Goal: Task Accomplishment & Management: Use online tool/utility

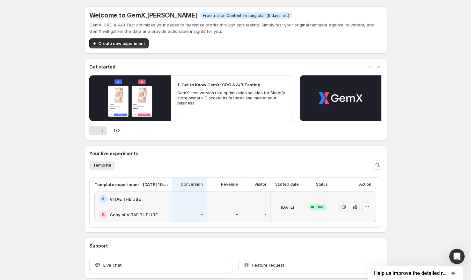
click at [269, 212] on div "-" at bounding box center [256, 215] width 29 height 16
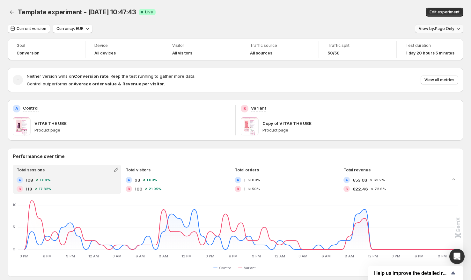
click at [452, 29] on span "View by: Page Only" at bounding box center [437, 28] width 36 height 5
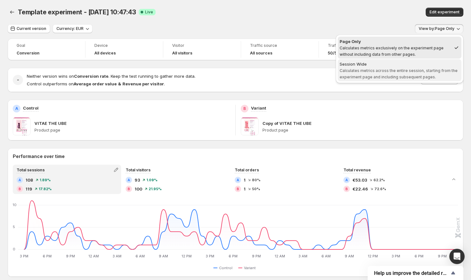
click at [406, 64] on div "Session Wide" at bounding box center [400, 64] width 120 height 6
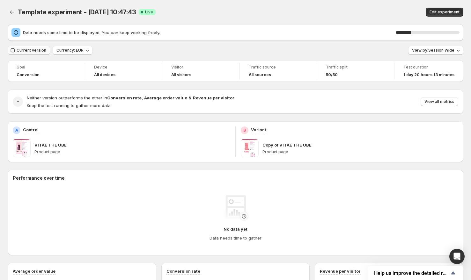
click at [28, 52] on span "Current version" at bounding box center [32, 50] width 30 height 5
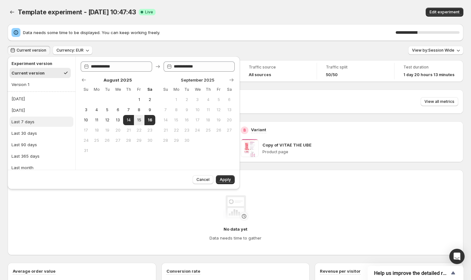
click at [33, 117] on button "Last 7 days" at bounding box center [42, 122] width 64 height 10
type input "**********"
click at [225, 183] on button "Apply" at bounding box center [225, 179] width 19 height 9
